Goal: Information Seeking & Learning: Learn about a topic

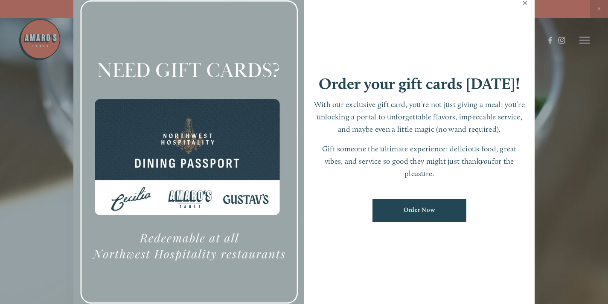
click at [526, 1] on link "Close" at bounding box center [525, 4] width 17 height 24
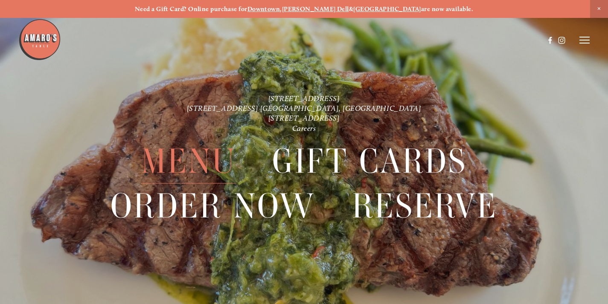
click at [187, 162] on span "Menu" at bounding box center [188, 162] width 95 height 44
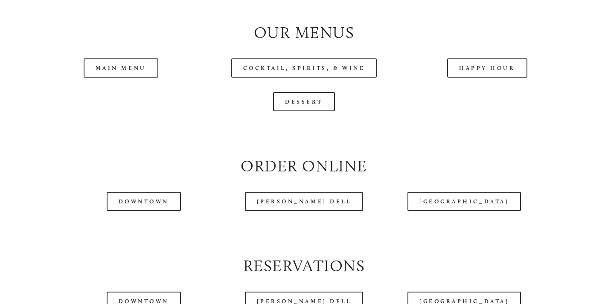
scroll to position [853, 0]
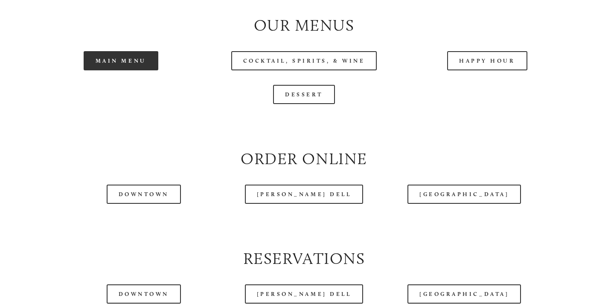
click at [114, 70] on link "Main Menu" at bounding box center [121, 60] width 75 height 19
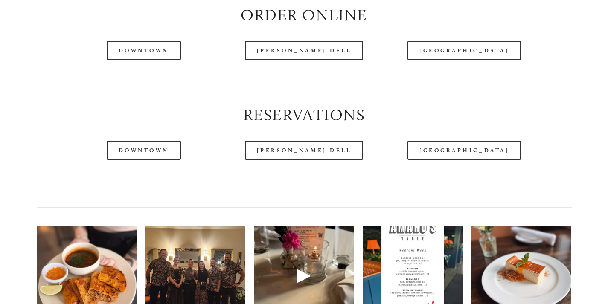
scroll to position [1067, 0]
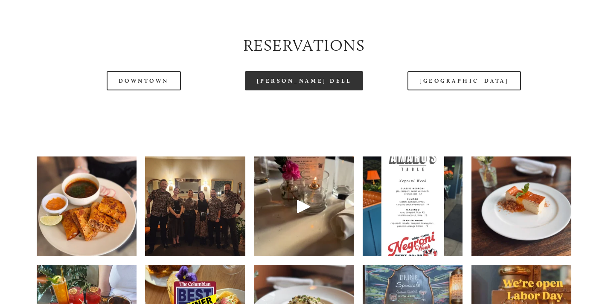
click at [307, 90] on link "[PERSON_NAME] Dell" at bounding box center [304, 80] width 119 height 19
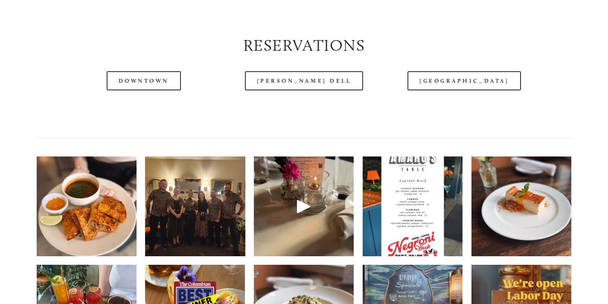
click at [540, 228] on img at bounding box center [521, 206] width 100 height 133
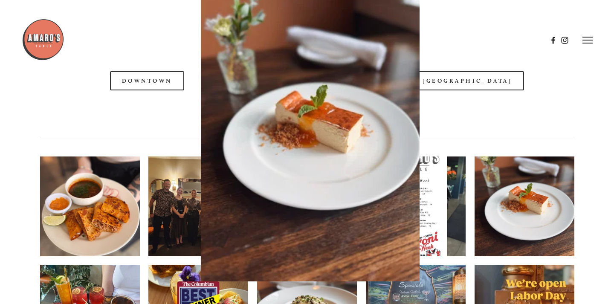
scroll to position [1050, 0]
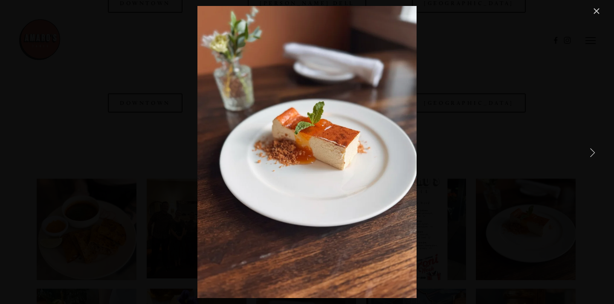
click at [595, 155] on link "Next Item" at bounding box center [592, 152] width 19 height 19
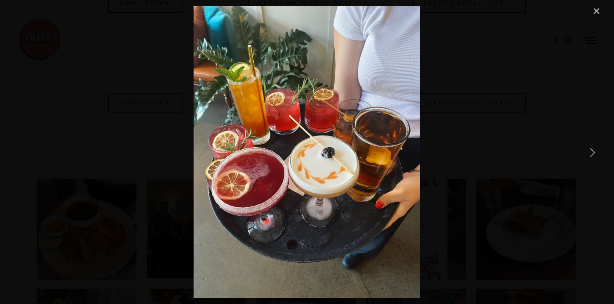
click at [595, 155] on link "Next Item" at bounding box center [592, 152] width 19 height 19
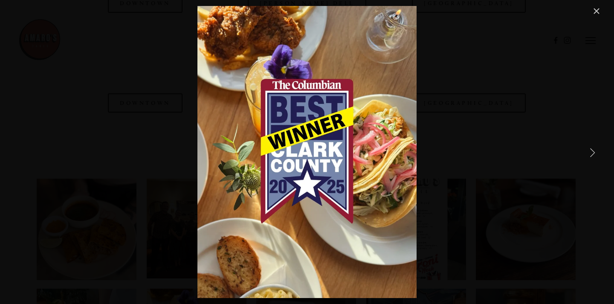
click at [595, 155] on link "Next Item" at bounding box center [592, 152] width 19 height 19
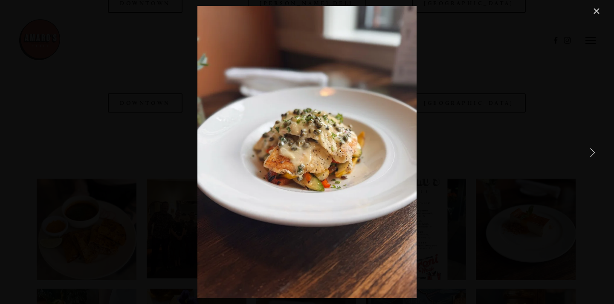
click at [595, 155] on link "Next Item" at bounding box center [592, 152] width 19 height 19
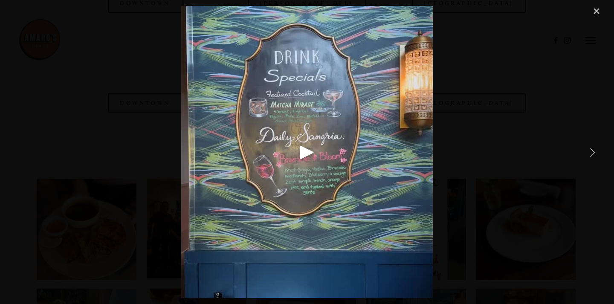
click at [595, 155] on link "Next Item" at bounding box center [592, 152] width 19 height 19
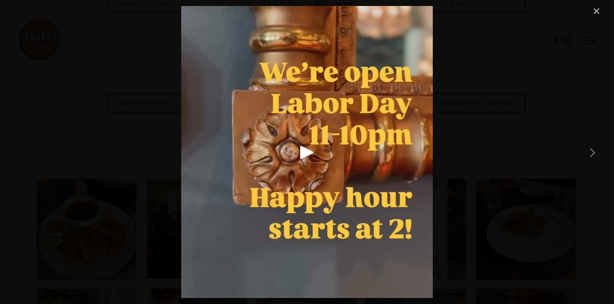
click at [595, 155] on link "Next Item" at bounding box center [592, 152] width 19 height 19
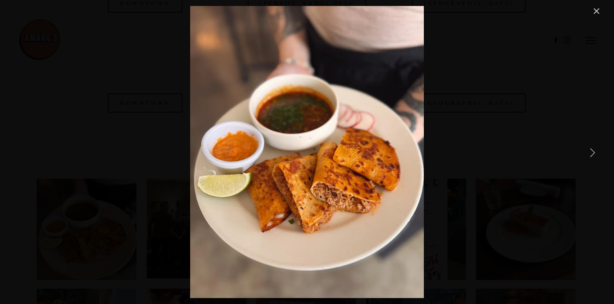
click at [595, 155] on link "Next Item" at bounding box center [592, 152] width 19 height 19
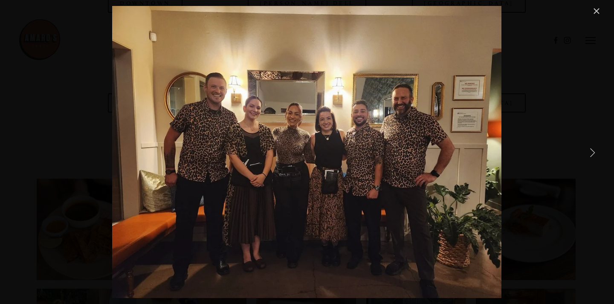
click at [595, 155] on link "Next Item" at bounding box center [592, 152] width 19 height 19
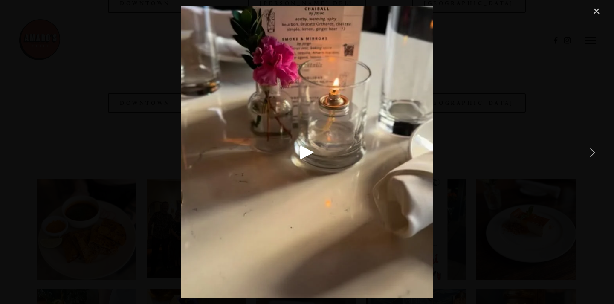
click at [595, 155] on link "Next Item" at bounding box center [592, 152] width 19 height 19
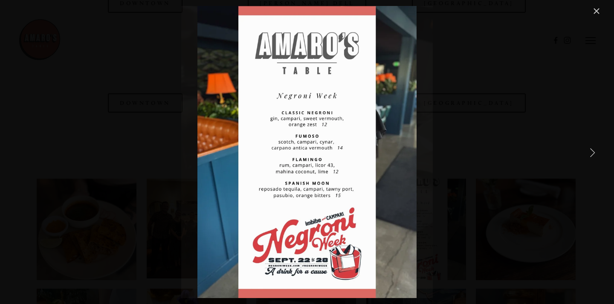
click at [595, 155] on link "Next Item" at bounding box center [592, 152] width 19 height 19
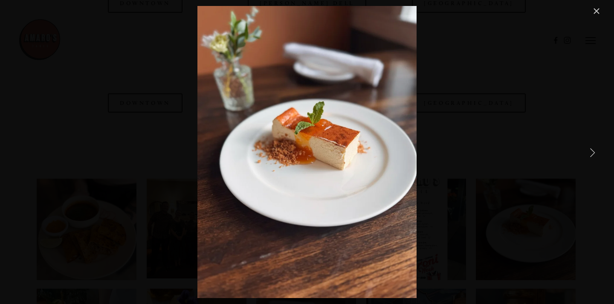
click at [595, 155] on link "Next Item" at bounding box center [592, 152] width 19 height 19
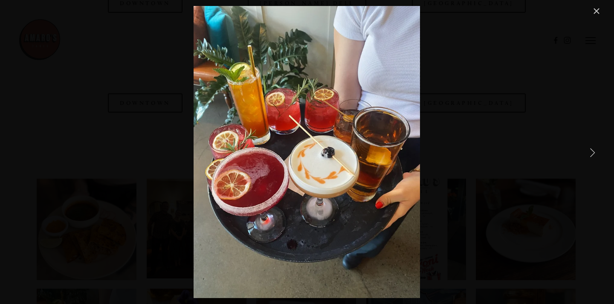
click at [598, 11] on link "Close" at bounding box center [597, 11] width 10 height 10
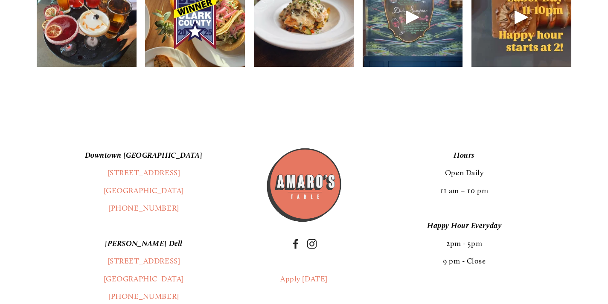
scroll to position [1365, 0]
